Goal: Task Accomplishment & Management: Manage account settings

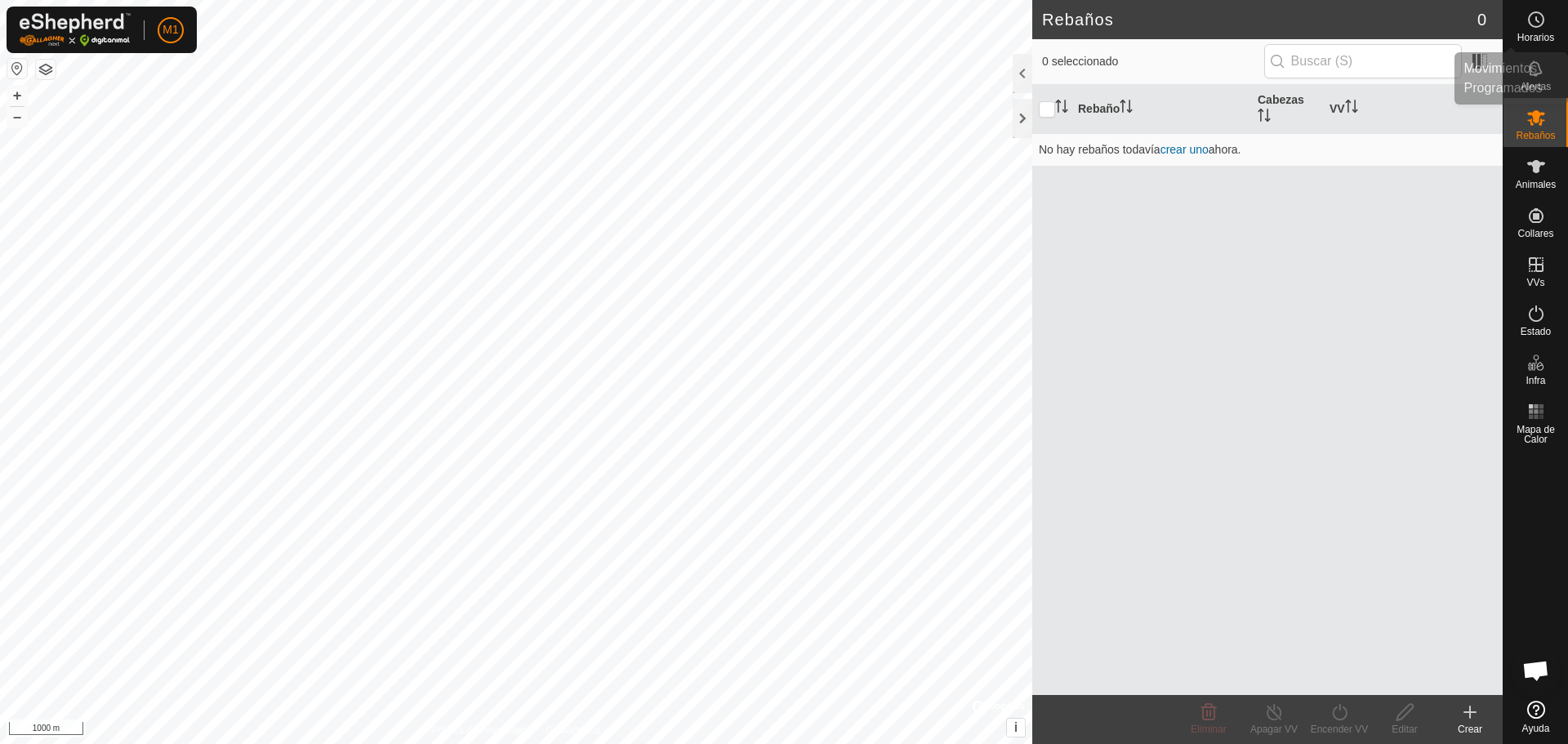
drag, startPoint x: 1560, startPoint y: 29, endPoint x: 1565, endPoint y: 59, distance: 30.4
click at [1565, 59] on nav "Horarios Alertas Rebaños Animales Collares VVs Estado Infra Mapa de Calor Ayuda" at bounding box center [1536, 372] width 64 height 744
click at [1534, 22] on icon at bounding box center [1536, 20] width 20 height 20
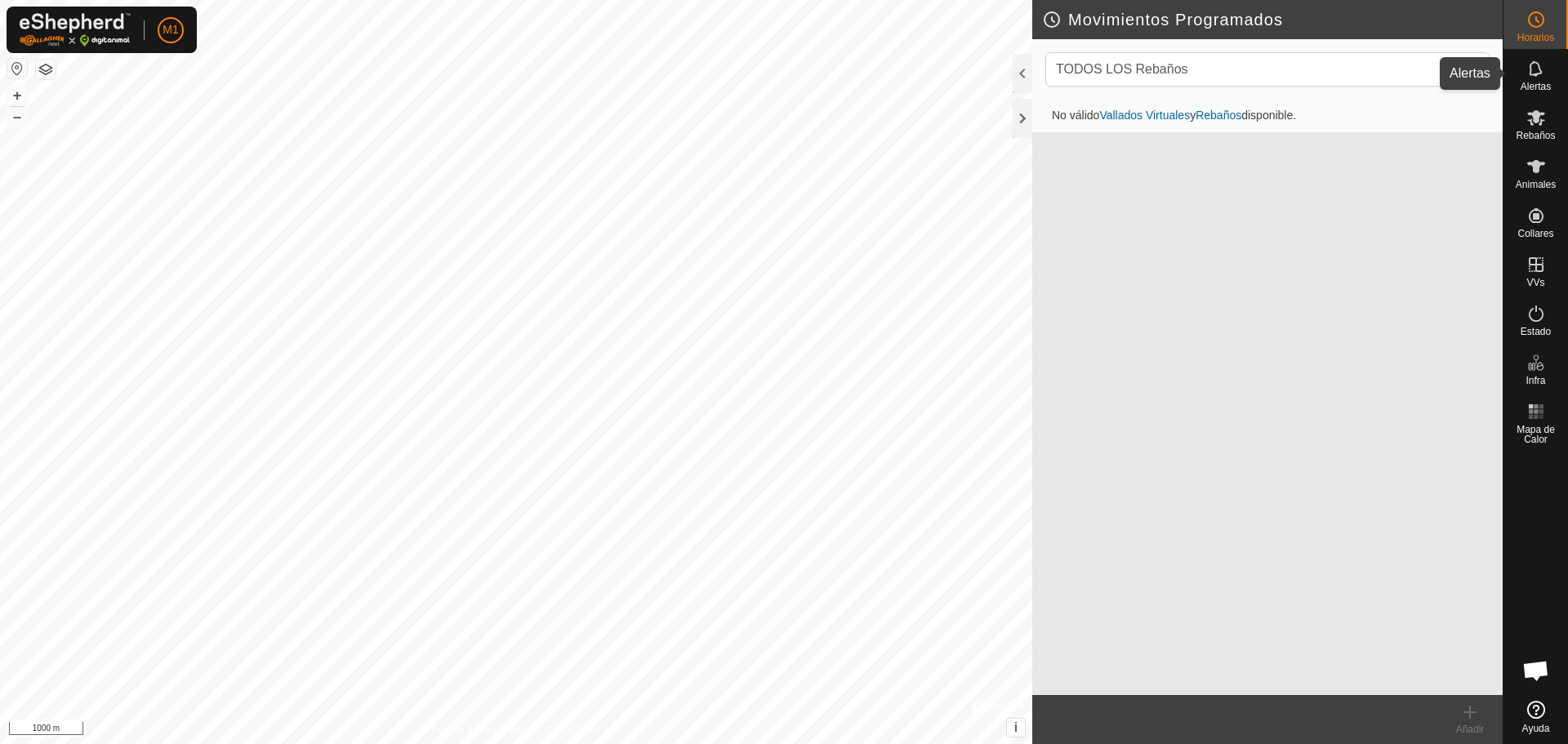
click at [1545, 83] on span "Alertas" at bounding box center [1536, 86] width 30 height 10
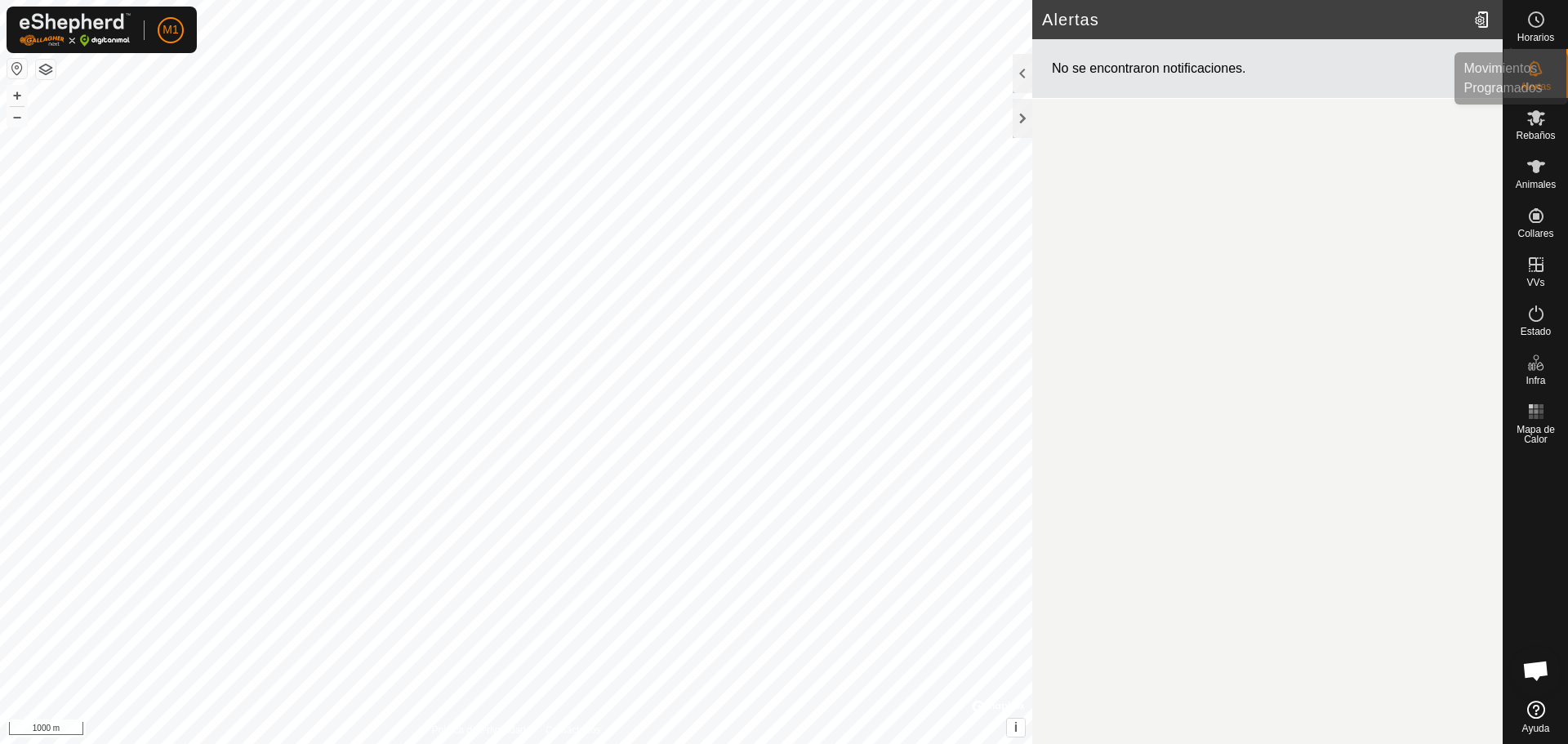
click at [1547, 29] on es-schedule-vp-svg-icon at bounding box center [1536, 19] width 30 height 26
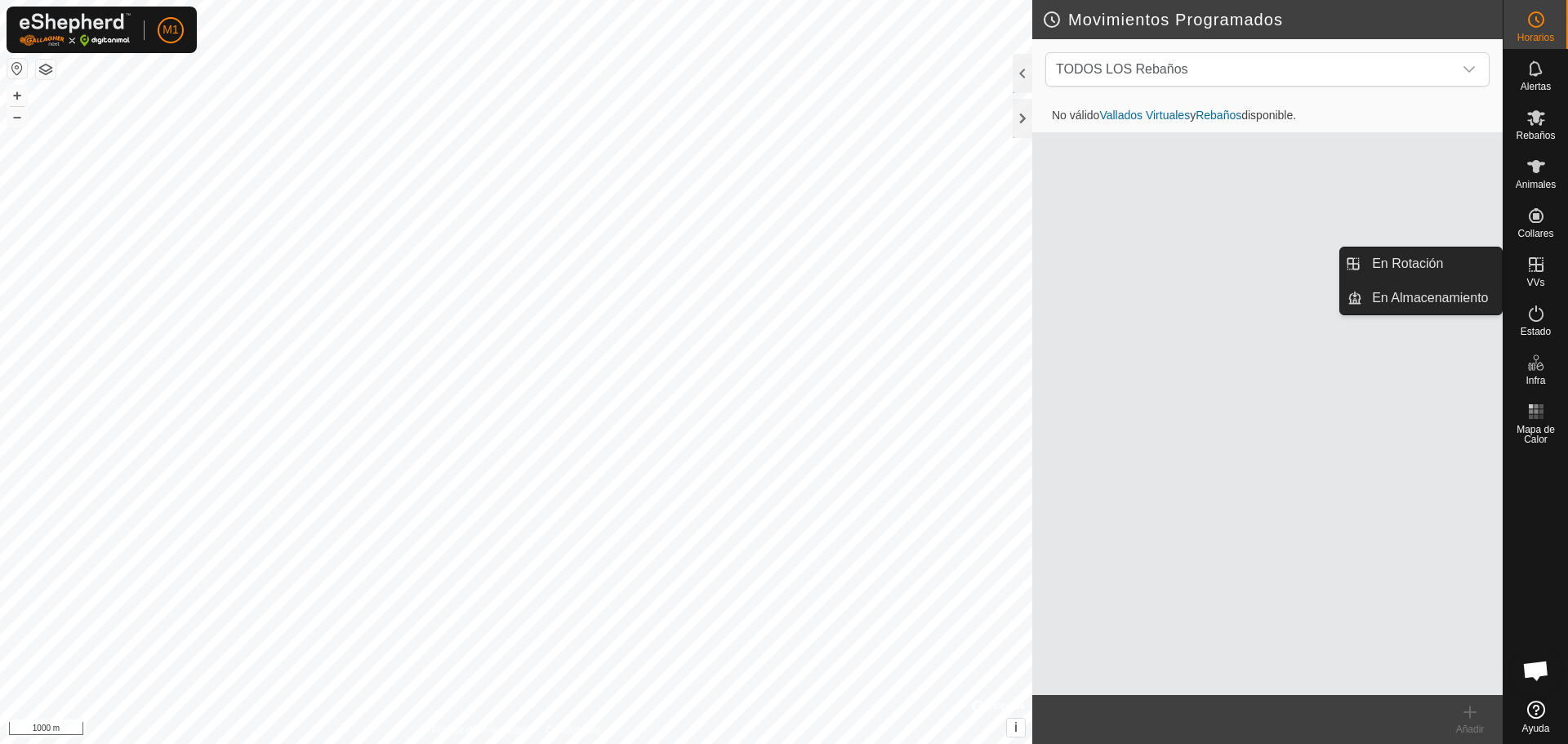
click at [1530, 271] on icon at bounding box center [1536, 265] width 14 height 14
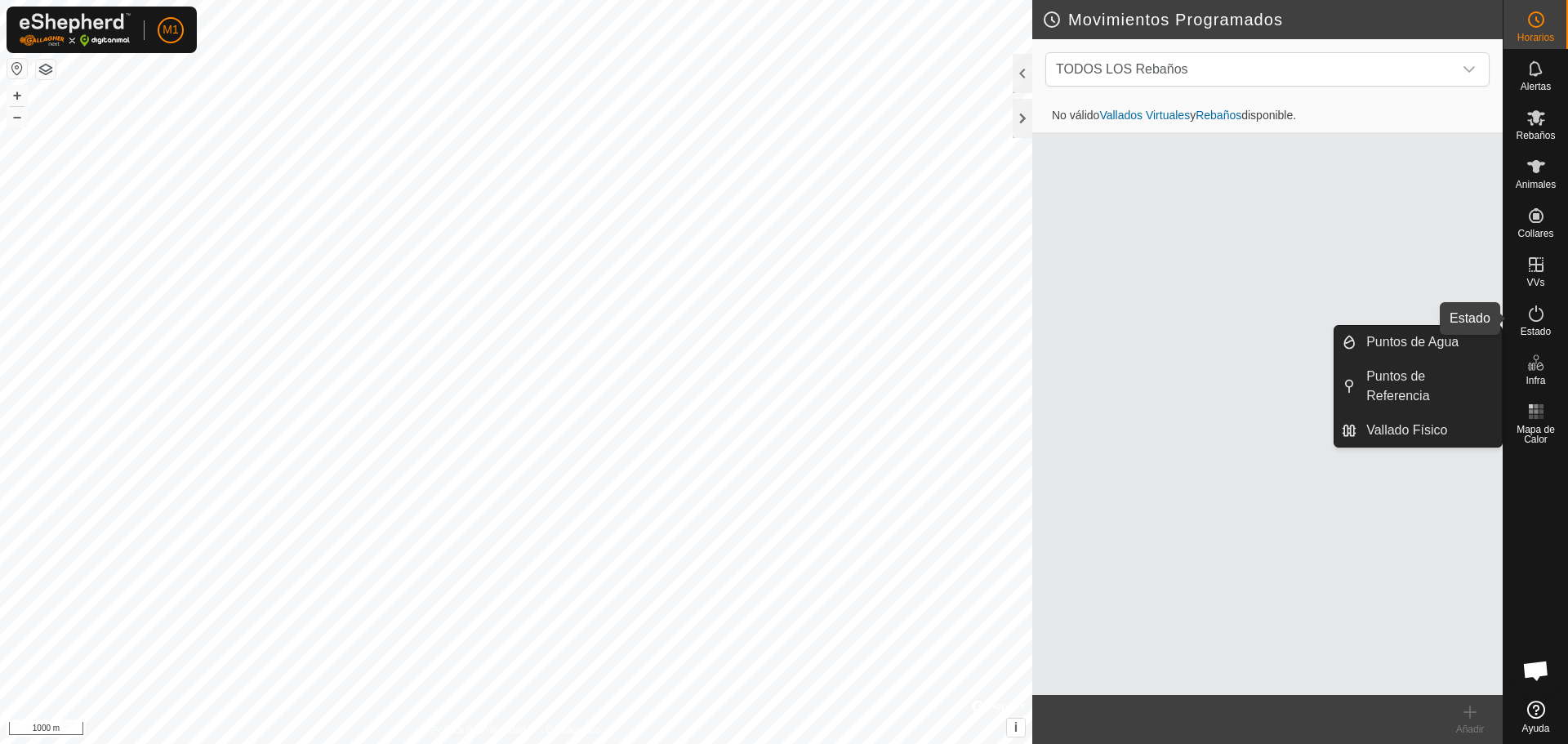
click at [1541, 315] on icon at bounding box center [1536, 314] width 20 height 20
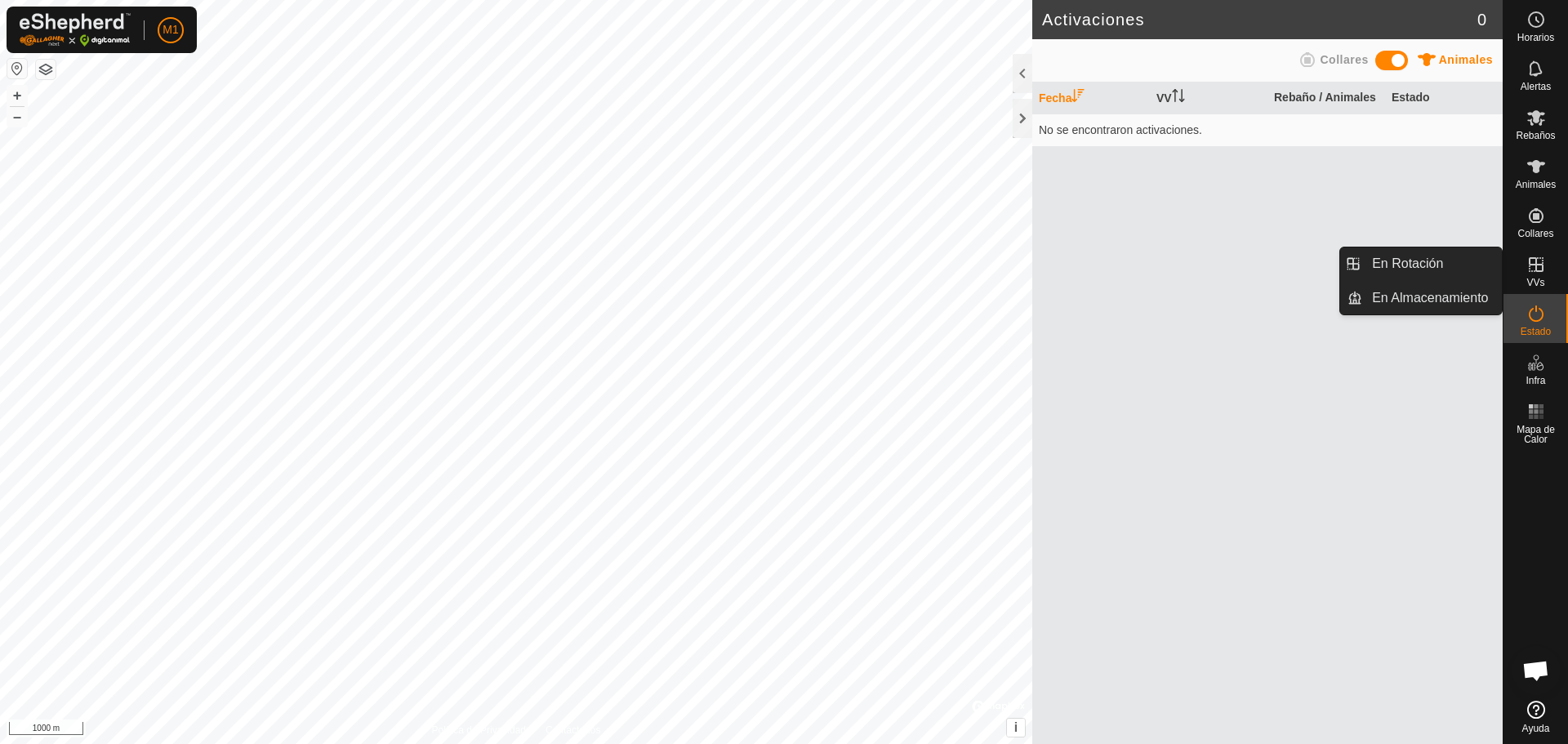
click at [1539, 282] on span "VVs" at bounding box center [1535, 282] width 18 height 10
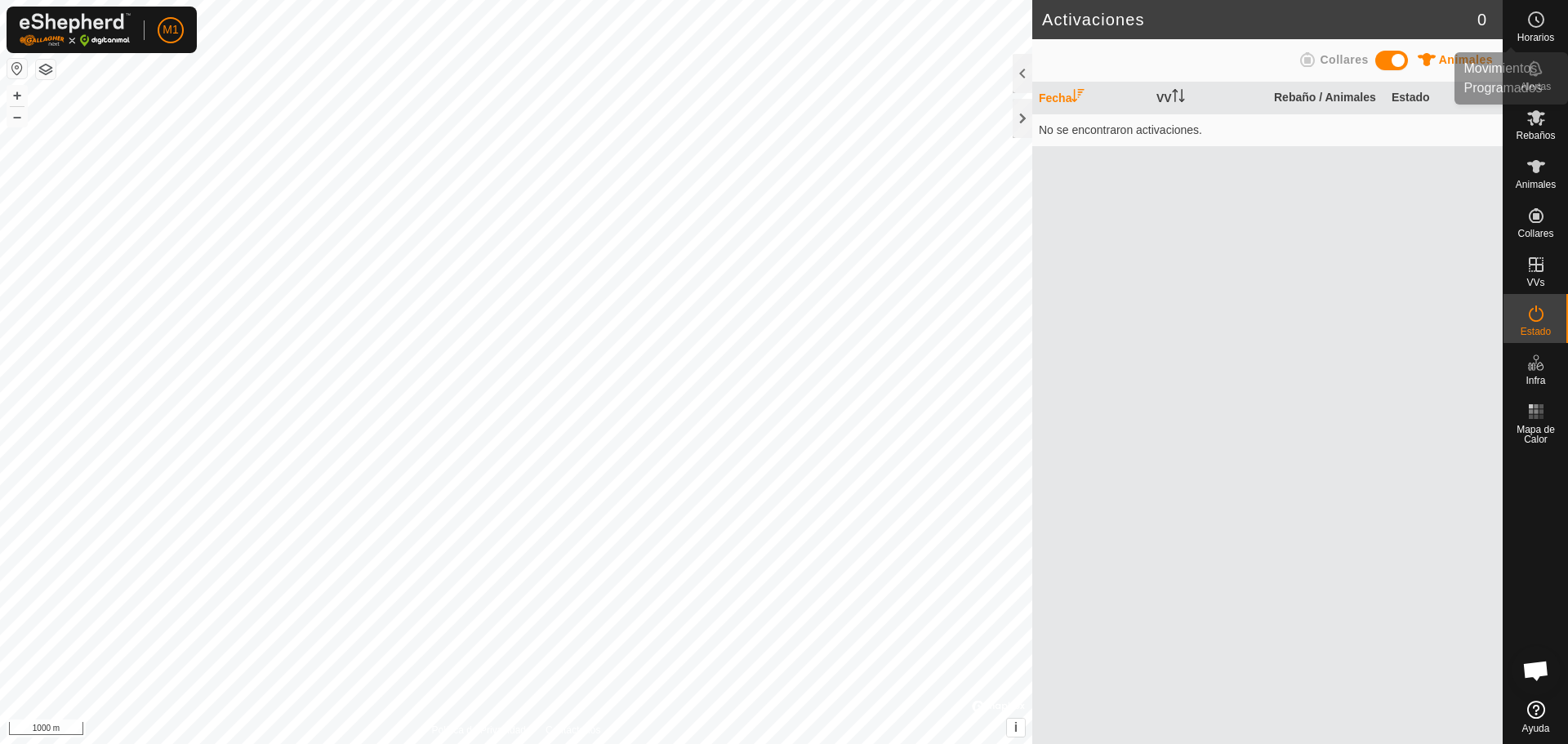
click at [1529, 18] on circle at bounding box center [1536, 20] width 14 height 14
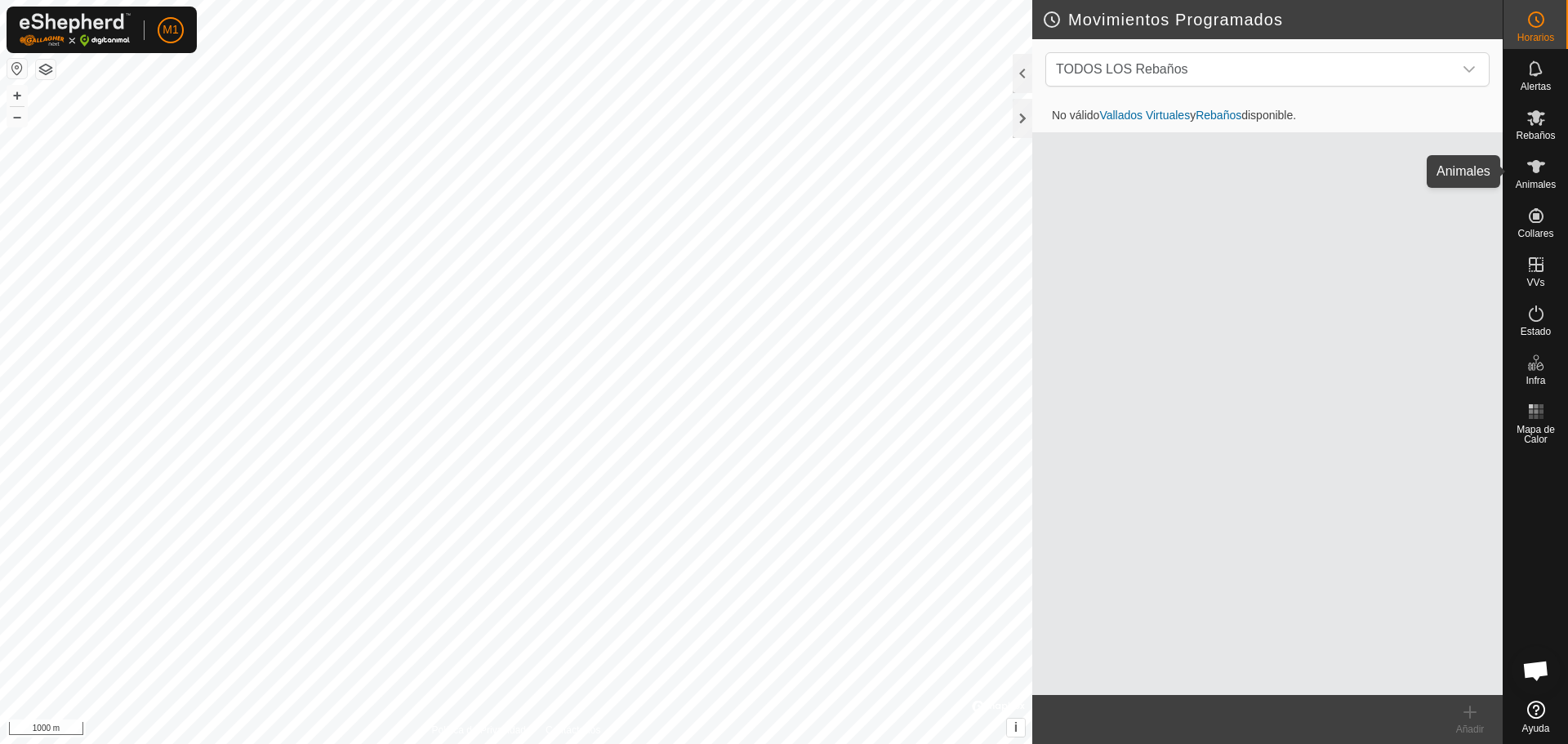
click at [1534, 155] on es-animals-svg-icon at bounding box center [1536, 166] width 30 height 26
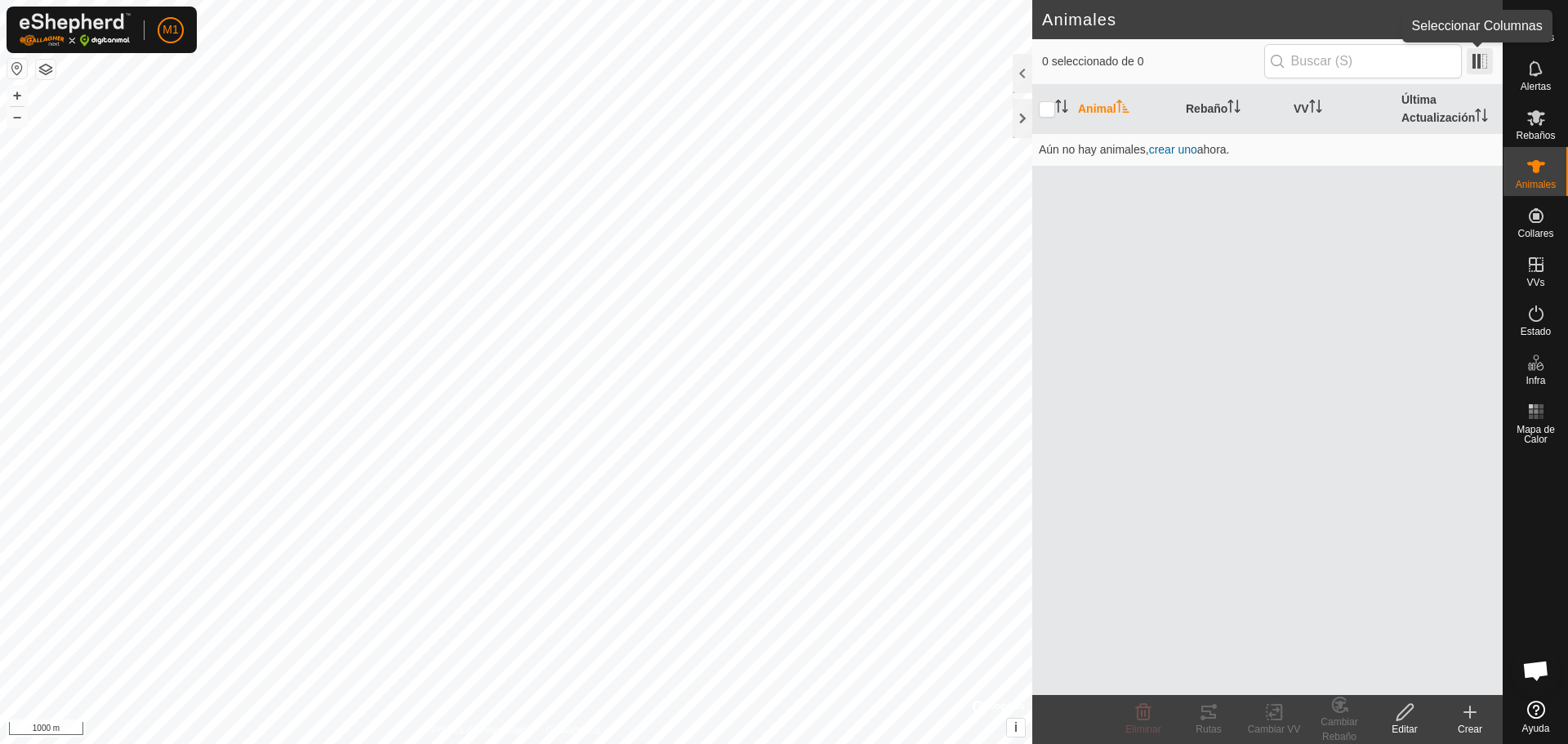
click at [1472, 55] on span at bounding box center [1479, 61] width 26 height 26
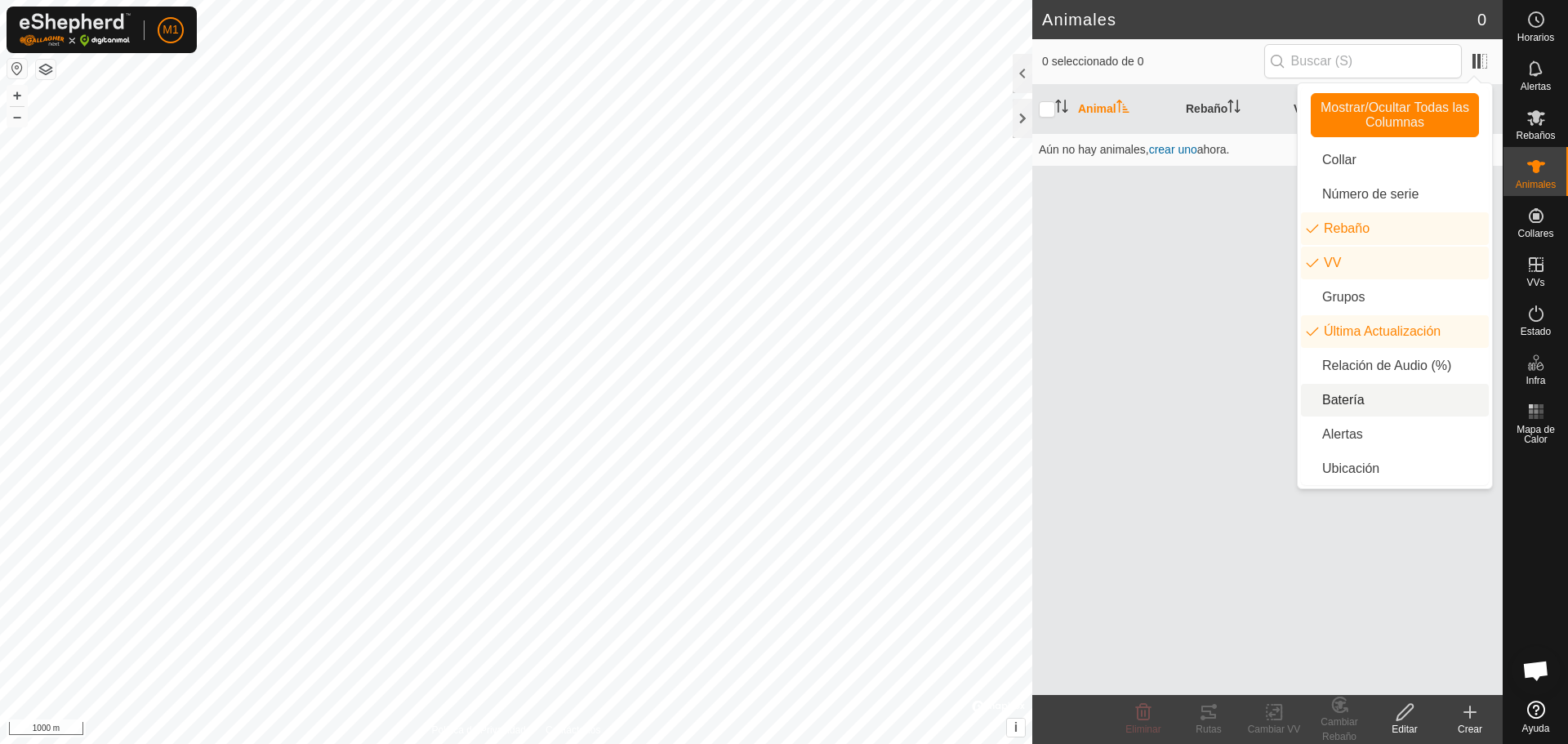
click at [1396, 406] on li "Batería" at bounding box center [1394, 400] width 188 height 33
click at [1123, 309] on div "Animal Rebaño VV Última Actualización Batería Aún no hay animales, crear uno ah…" at bounding box center [1267, 390] width 470 height 610
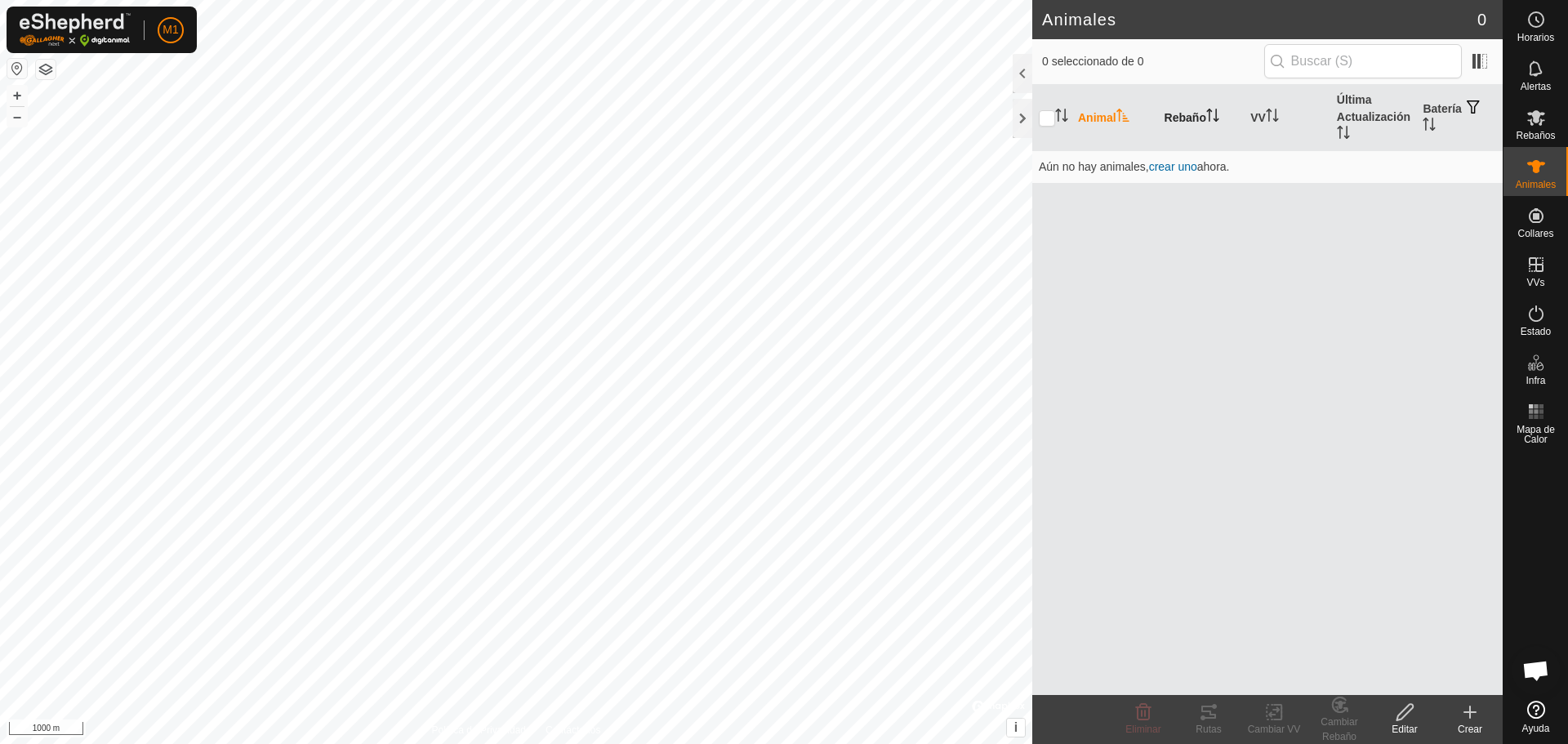
click at [1183, 114] on th "Rebaño" at bounding box center [1201, 118] width 87 height 66
click at [1238, 109] on th "Rebaño" at bounding box center [1201, 118] width 87 height 66
click at [1343, 97] on th "Última Actualización" at bounding box center [1373, 118] width 87 height 66
click at [1248, 123] on th "VV" at bounding box center [1286, 118] width 87 height 66
click at [1178, 99] on th "Rebaño" at bounding box center [1201, 118] width 87 height 66
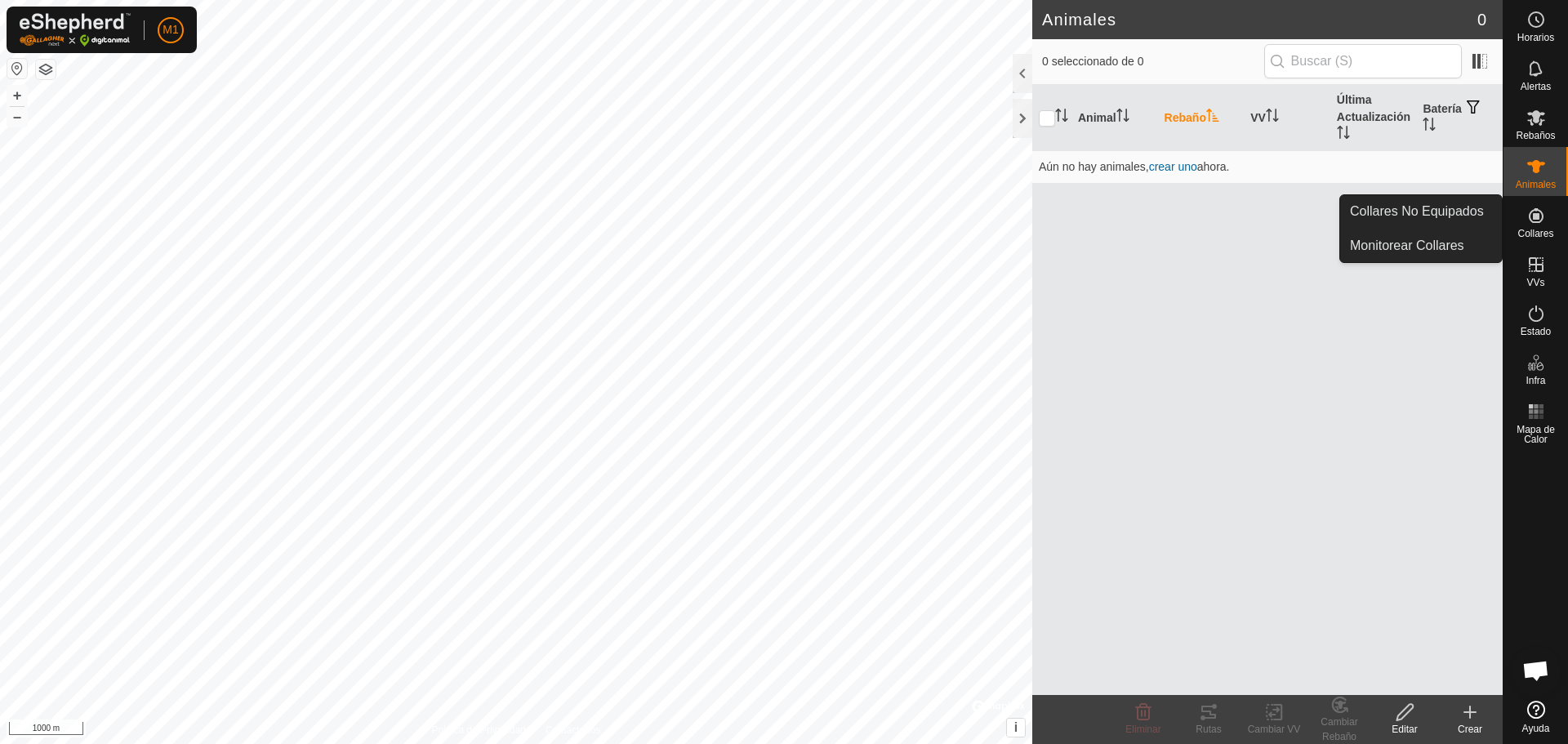
click at [1530, 215] on icon at bounding box center [1536, 216] width 14 height 14
click at [1530, 221] on icon at bounding box center [1536, 216] width 20 height 20
click at [1437, 217] on link "Collares No Equipados" at bounding box center [1420, 211] width 162 height 33
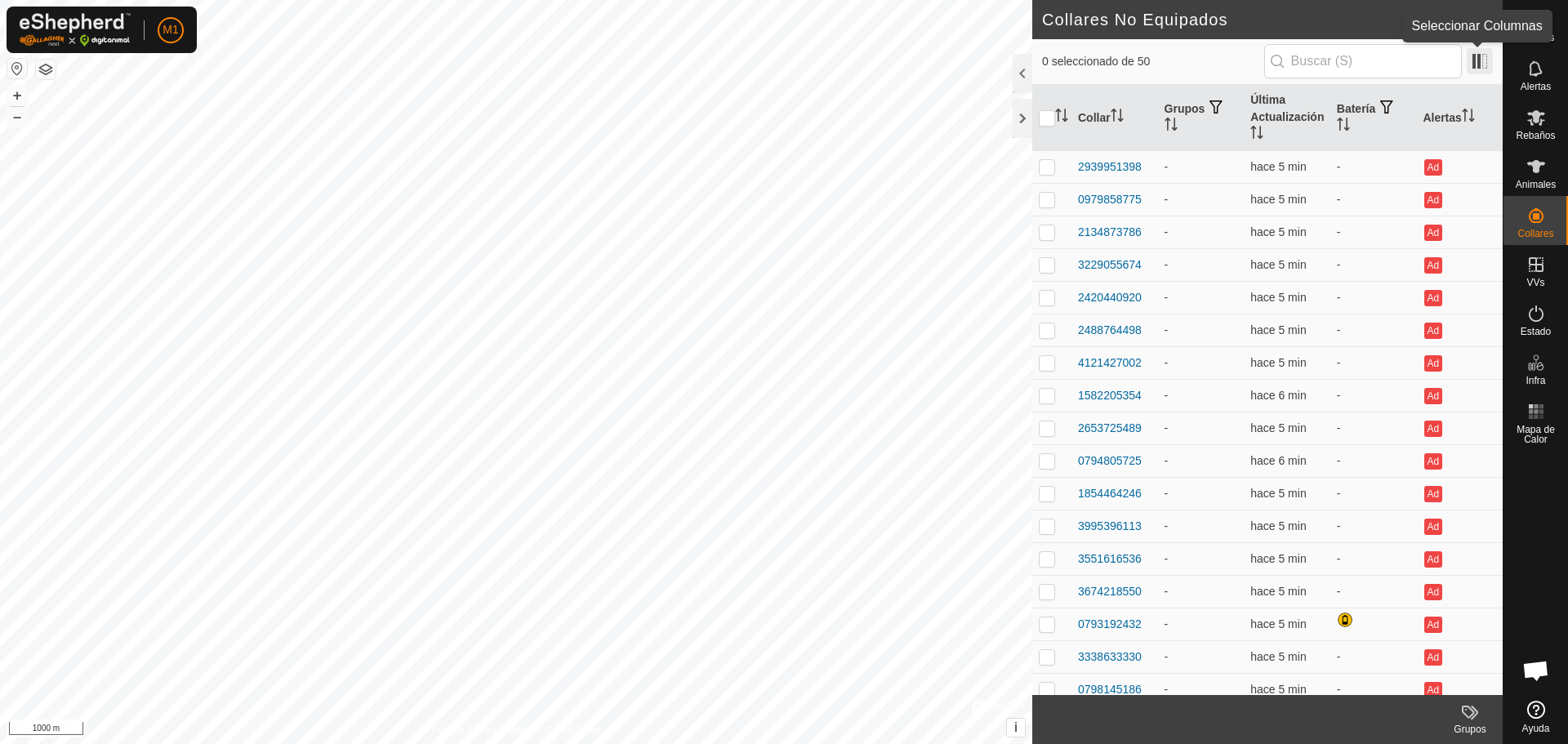
click at [1474, 69] on span at bounding box center [1479, 61] width 26 height 26
click at [398, 743] on html "M1 Horarios Alertas Rebaños Animales Collares VVs Estado Infra Mapa de Calor Ay…" at bounding box center [784, 372] width 1568 height 744
click at [1487, 14] on header "Collares No Equipados 50" at bounding box center [1267, 20] width 470 height 39
drag, startPoint x: 1478, startPoint y: 13, endPoint x: 1428, endPoint y: 26, distance: 51.7
click at [1428, 26] on header "Collares No Equipados 50" at bounding box center [1267, 20] width 470 height 39
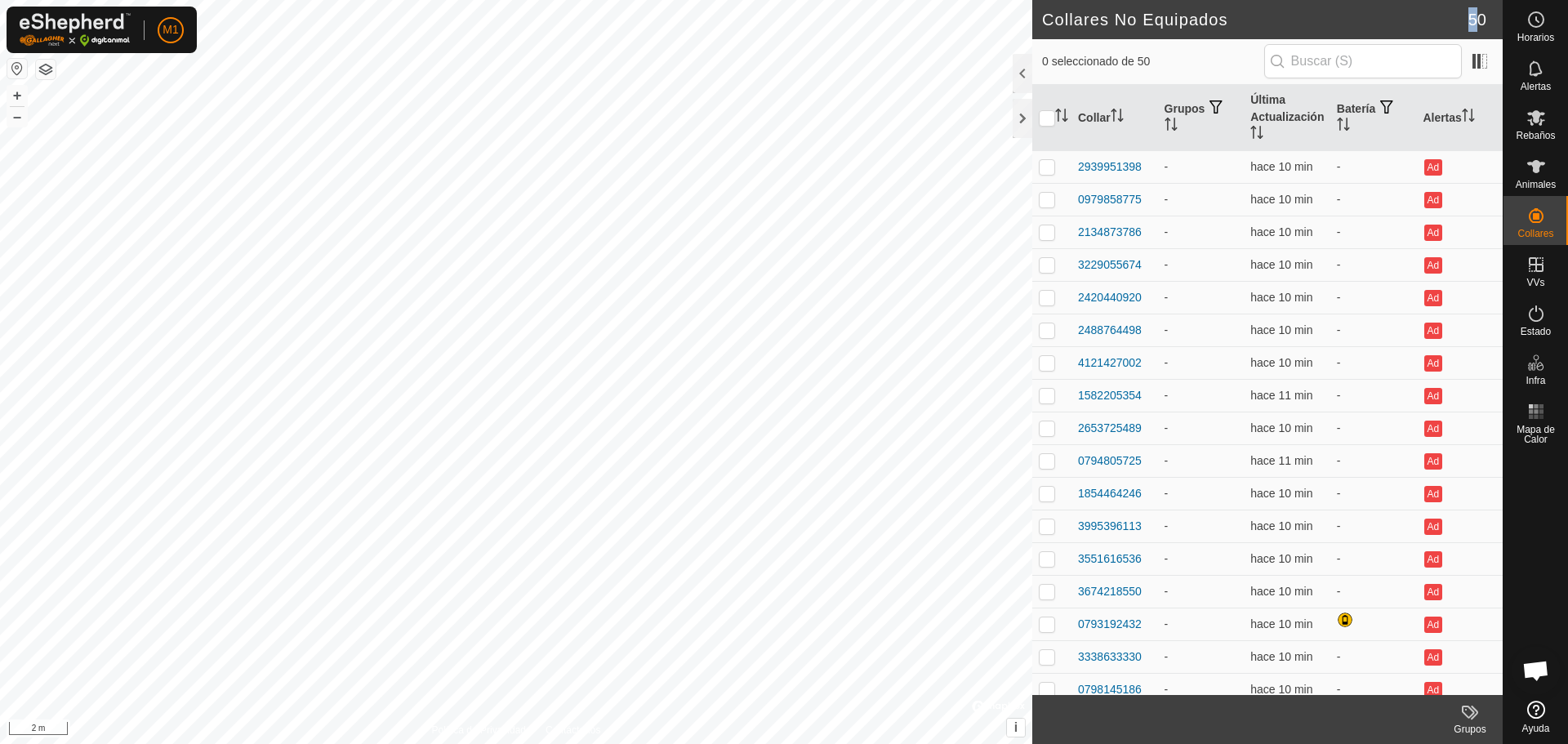
click at [1442, 16] on h2 "Collares No Equipados" at bounding box center [1255, 20] width 427 height 20
click at [1483, 52] on span at bounding box center [1479, 61] width 26 height 26
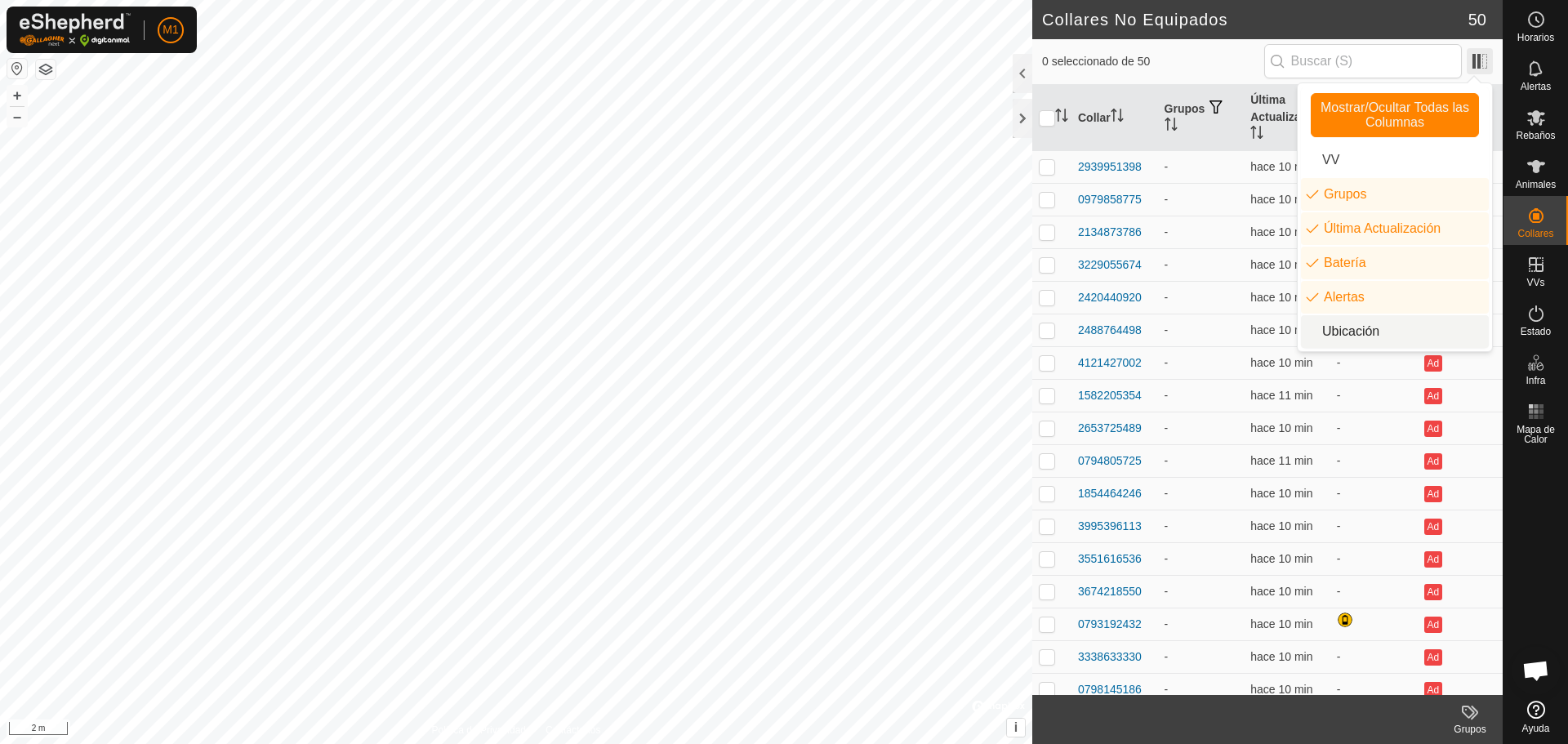
click at [1483, 52] on span at bounding box center [1479, 61] width 26 height 26
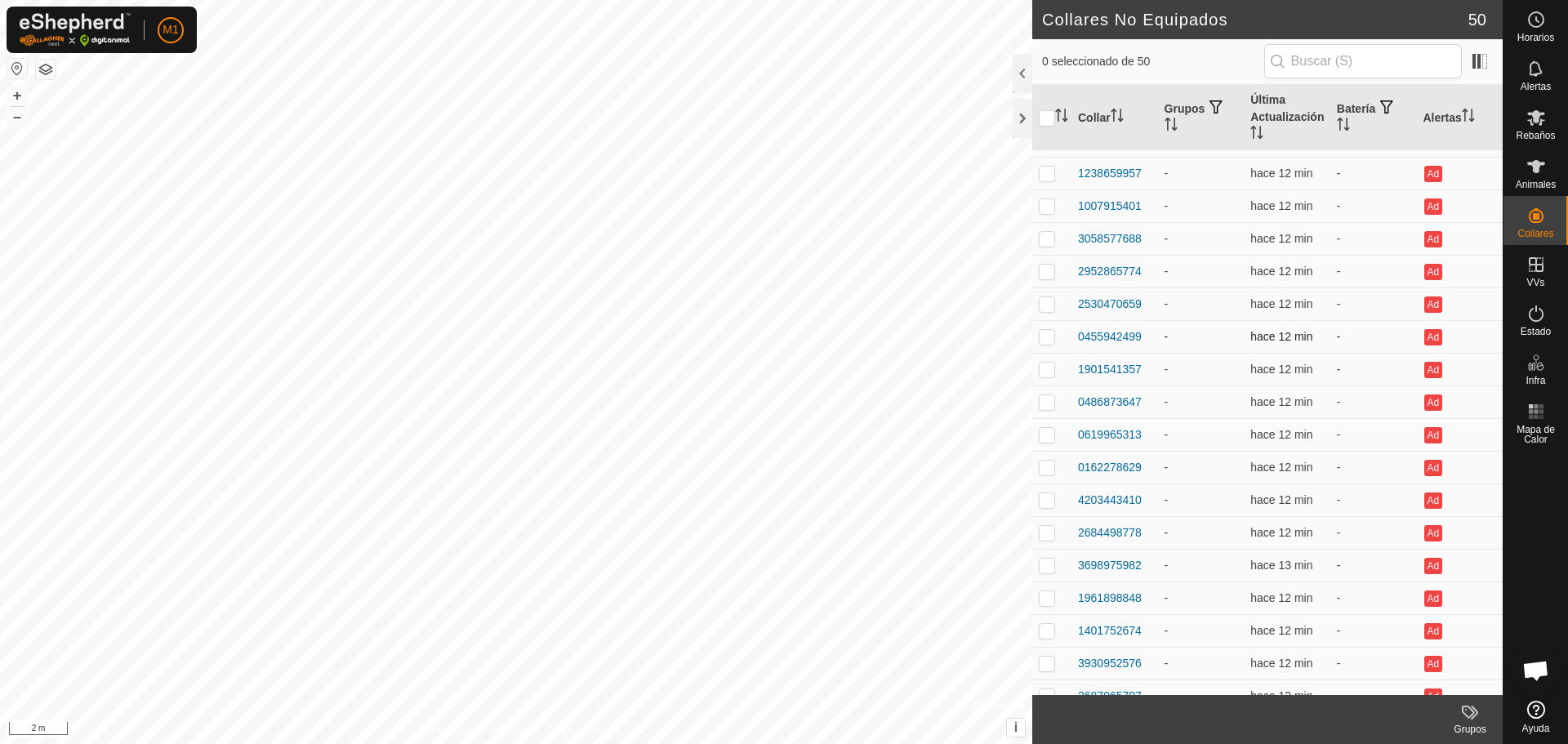
scroll to position [926, 0]
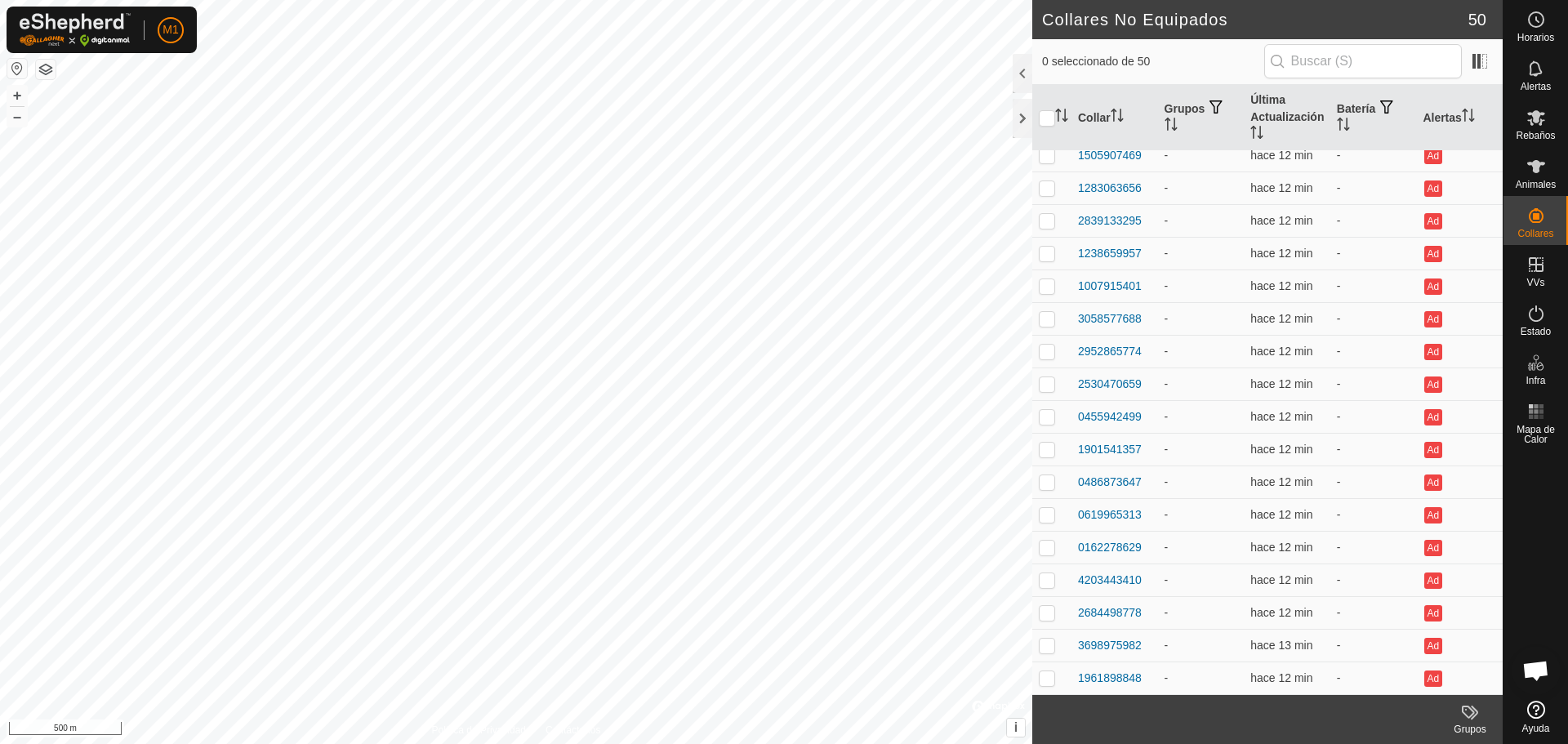
click at [528, 743] on html "M1 Horarios Alertas Rebaños Animales Collares VVs Estado Infra Mapa de Calor Ay…" at bounding box center [784, 372] width 1568 height 744
click at [182, 0] on html "M1 Horarios Alertas Rebaños Animales Collares VVs Estado Infra Mapa de Calor Ay…" at bounding box center [784, 372] width 1568 height 744
click at [816, 743] on html "M1 Horarios Alertas Rebaños Animales Collares VVs Estado Infra Mapa de Calor Ay…" at bounding box center [784, 372] width 1568 height 744
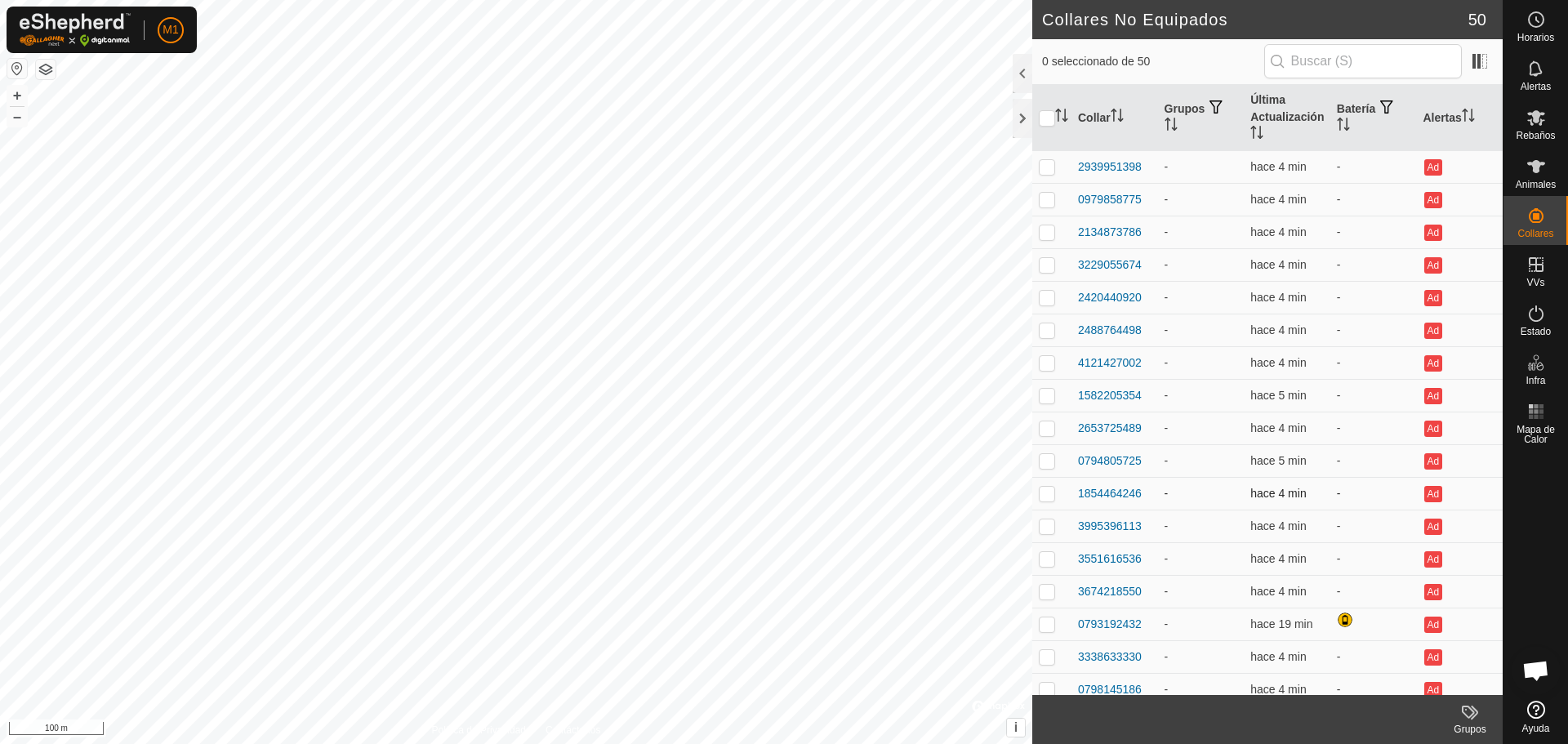
scroll to position [81, 0]
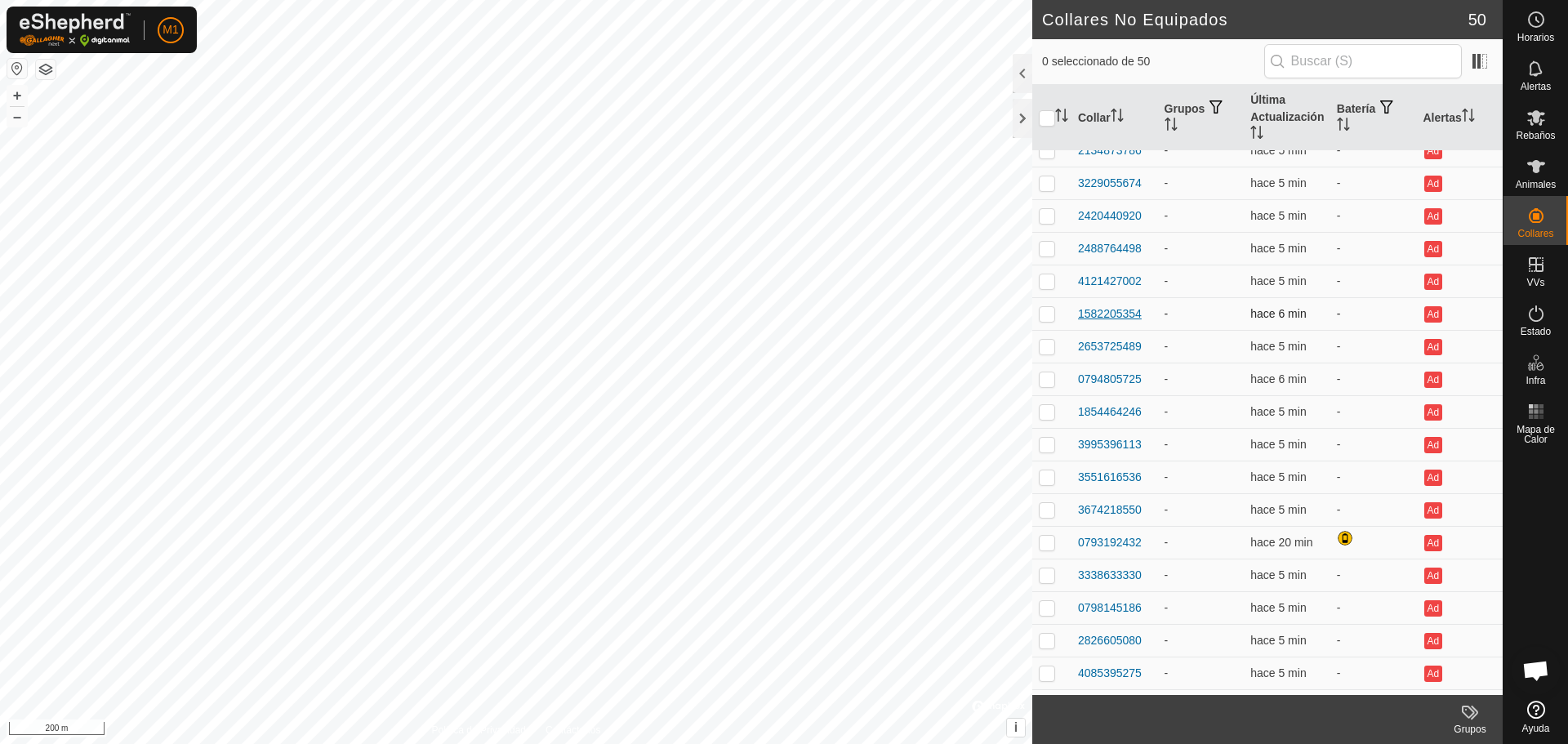
click at [1090, 315] on div "Collares No Equipados 50 0 seleccionado de 50 Collar Grupos Última Actualizació…" at bounding box center [751, 372] width 1503 height 744
click at [56, 743] on html "M1 Horarios Alertas Rebaños Animales Collares VVs Estado Infra Mapa de Calor Ay…" at bounding box center [784, 372] width 1568 height 744
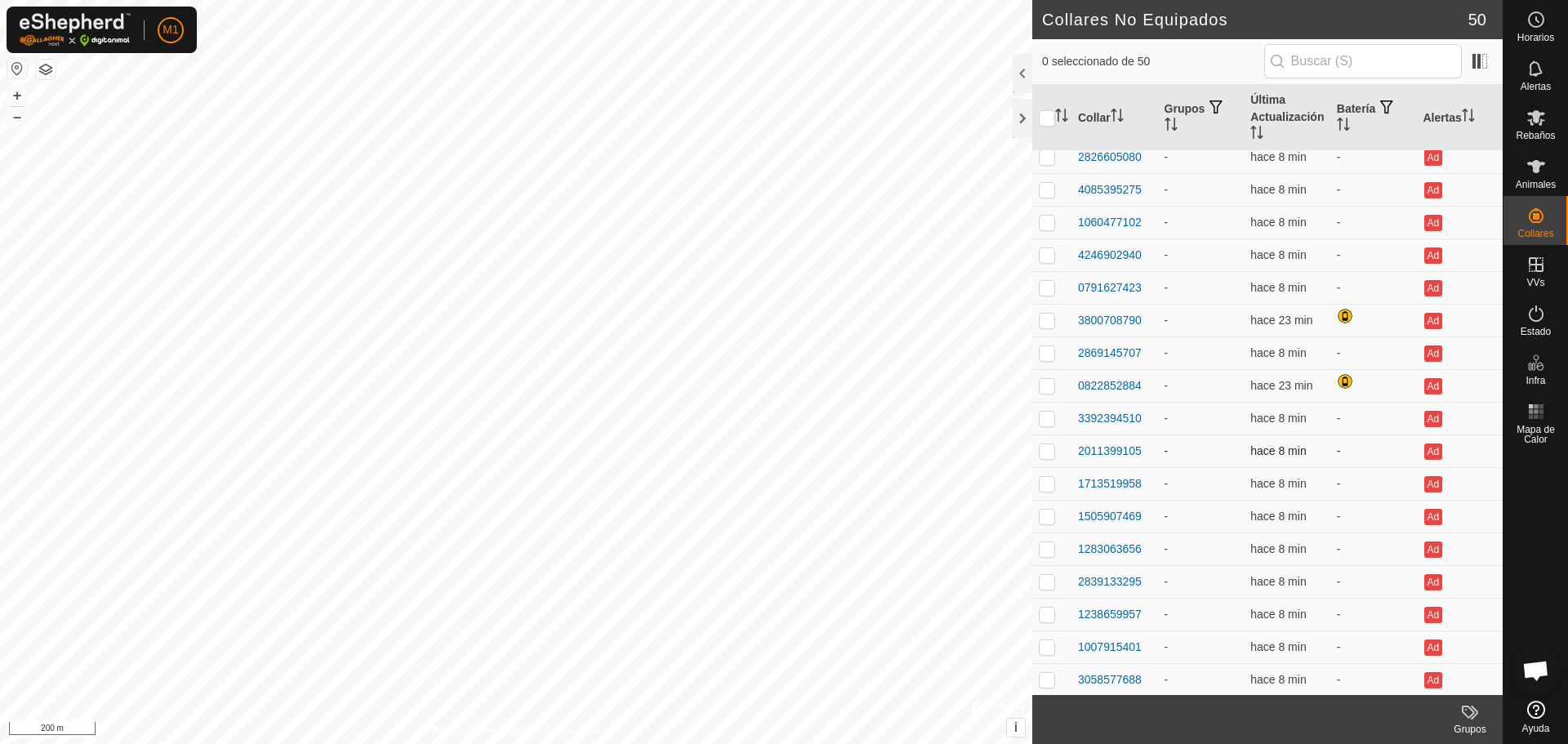
scroll to position [436, 0]
